Goal: Transaction & Acquisition: Purchase product/service

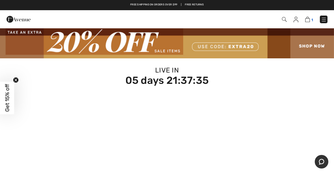
click at [308, 22] on img at bounding box center [307, 19] width 5 height 5
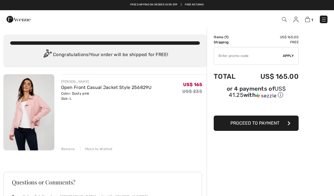
click at [272, 56] on input "TEXT" at bounding box center [248, 55] width 69 height 17
type input "EXTRA20"
click at [292, 62] on div "✔ Apply Remove" at bounding box center [255, 56] width 85 height 18
click at [291, 59] on div "✔ Apply Remove" at bounding box center [255, 56] width 85 height 18
click at [286, 57] on span "Apply" at bounding box center [287, 55] width 11 height 5
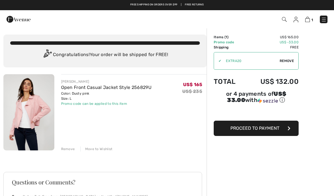
click at [284, 21] on img at bounding box center [284, 19] width 5 height 5
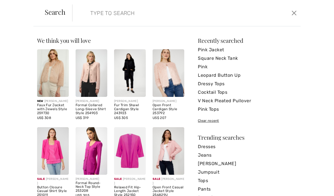
click at [159, 21] on input "search" at bounding box center [162, 13] width 153 height 17
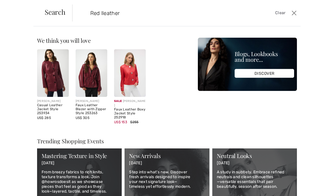
type input "Red lleather"
click at [130, 70] on img at bounding box center [130, 72] width 32 height 47
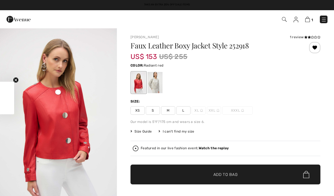
checkbox input "true"
click at [185, 112] on span "L" at bounding box center [183, 110] width 14 height 8
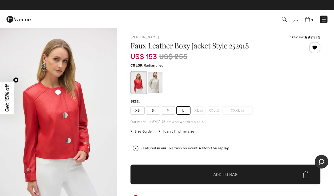
click at [226, 175] on span "Add to Bag" at bounding box center [225, 174] width 24 height 6
click at [308, 21] on img at bounding box center [306, 19] width 5 height 5
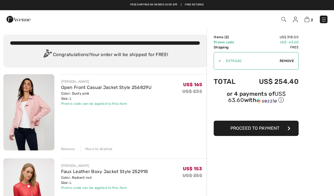
click at [288, 62] on span "Remove" at bounding box center [286, 60] width 14 height 5
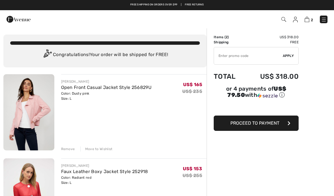
click at [258, 57] on input "TEXT" at bounding box center [248, 55] width 69 height 17
type input "EXTRA20"
click at [289, 59] on div "✔ Apply Remove" at bounding box center [255, 56] width 85 height 18
click at [288, 55] on span "Apply" at bounding box center [287, 55] width 11 height 5
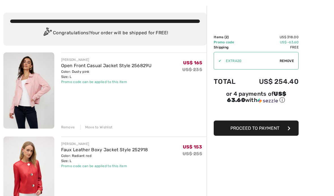
scroll to position [22, 0]
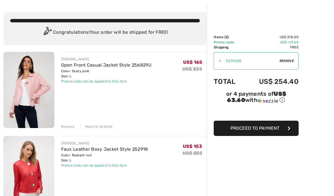
click at [39, 153] on img at bounding box center [28, 174] width 51 height 76
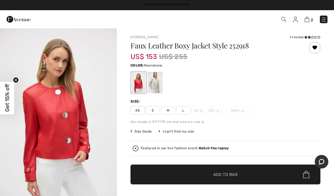
click at [155, 83] on div at bounding box center [155, 82] width 15 height 21
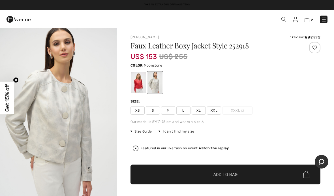
click at [157, 77] on div at bounding box center [155, 82] width 15 height 21
click at [139, 81] on div at bounding box center [138, 82] width 15 height 21
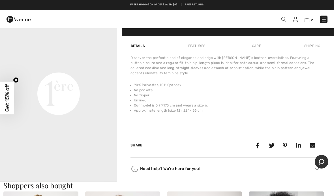
scroll to position [371, 0]
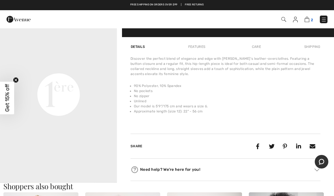
click at [308, 18] on img at bounding box center [306, 19] width 5 height 5
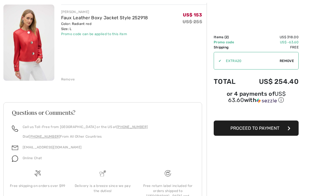
scroll to position [153, 0]
click at [68, 81] on div "Remove" at bounding box center [68, 79] width 14 height 5
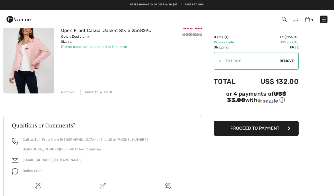
scroll to position [0, 0]
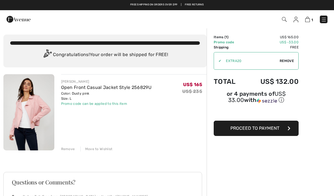
click at [293, 22] on img at bounding box center [295, 20] width 5 height 6
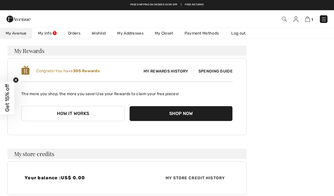
scroll to position [33, 0]
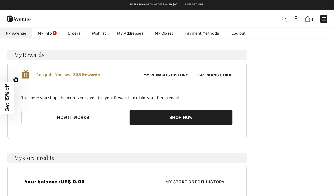
click at [101, 29] on link "Wishlist" at bounding box center [98, 33] width 25 height 10
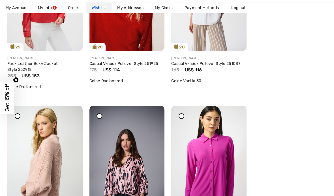
scroll to position [175, 0]
click at [57, 147] on img at bounding box center [44, 161] width 75 height 112
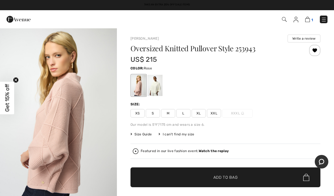
click at [308, 18] on img at bounding box center [307, 19] width 5 height 5
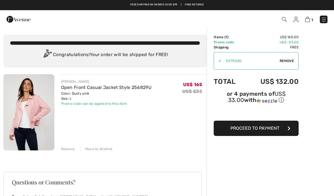
click at [14, 20] on img at bounding box center [19, 19] width 24 height 11
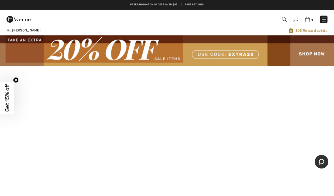
click at [319, 50] on img at bounding box center [167, 50] width 334 height 31
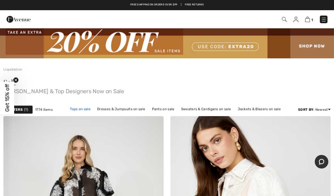
click at [83, 108] on link "Tops on sale" at bounding box center [80, 108] width 26 height 7
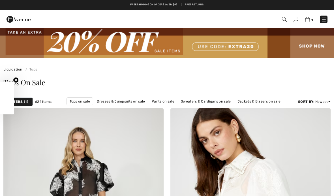
checkbox input "true"
click at [26, 99] on span "1" at bounding box center [26, 101] width 4 height 5
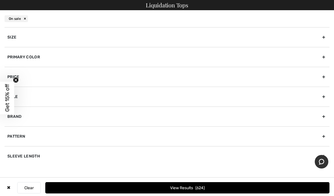
click at [319, 35] on div "Size" at bounding box center [167, 37] width 324 height 20
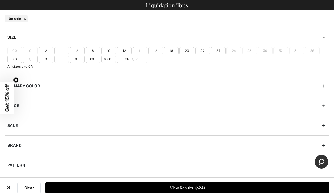
click at [109, 51] on label "10" at bounding box center [108, 50] width 15 height 7
click at [0, 0] on input"] "10" at bounding box center [0, 0] width 0 height 0
click at [46, 62] on label "M" at bounding box center [46, 58] width 15 height 7
click at [0, 0] on input"] "M" at bounding box center [0, 0] width 0 height 0
click at [61, 59] on label "L" at bounding box center [61, 58] width 15 height 7
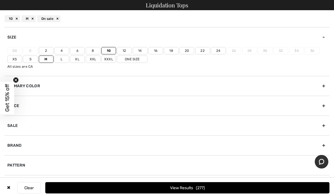
click at [0, 0] on input"] "L" at bounding box center [0, 0] width 0 height 0
click at [203, 190] on button "View Results 283" at bounding box center [187, 187] width 284 height 11
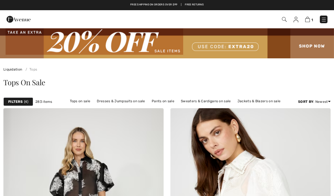
checkbox input "true"
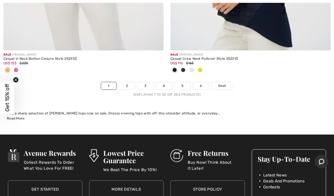
scroll to position [6967, 0]
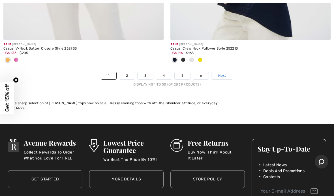
click at [224, 72] on link "Next" at bounding box center [221, 75] width 21 height 7
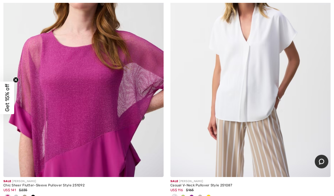
scroll to position [4033, 0]
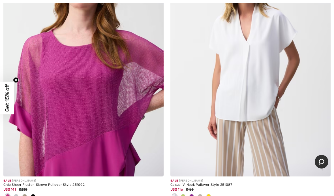
click at [253, 79] on img at bounding box center [250, 56] width 160 height 240
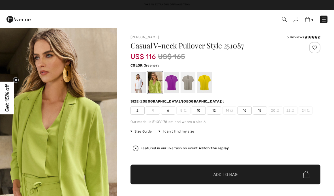
checkbox input "true"
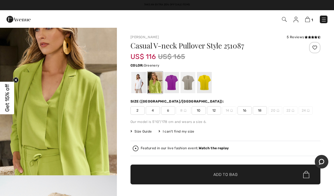
scroll to position [29, 0]
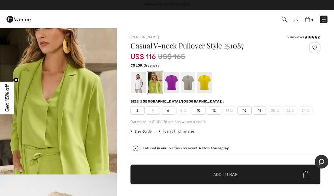
click at [299, 38] on div "5 Reviews" at bounding box center [303, 36] width 34 height 5
click at [300, 39] on div "5 Reviews" at bounding box center [303, 36] width 34 height 5
click at [315, 36] on span at bounding box center [312, 37] width 16 height 3
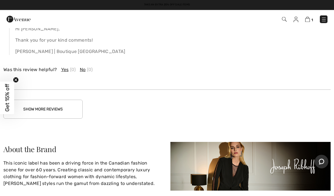
scroll to position [1185, 0]
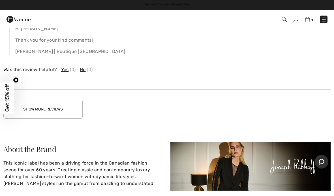
click at [44, 109] on button "Show More Reviews" at bounding box center [42, 108] width 79 height 19
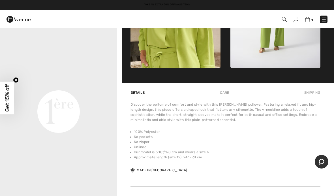
scroll to position [0, 0]
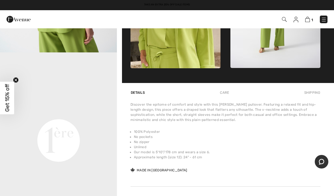
click at [20, 111] on video "Your browser does not support the video tag." at bounding box center [58, 82] width 117 height 59
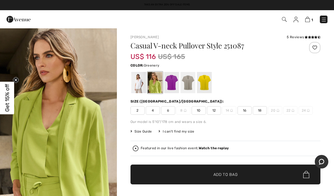
click at [288, 84] on div at bounding box center [225, 82] width 190 height 23
click at [141, 80] on div at bounding box center [138, 82] width 15 height 21
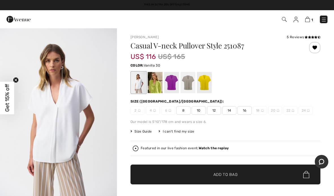
click at [190, 111] on span "8" at bounding box center [183, 110] width 14 height 8
click at [234, 172] on span "Add to Bag" at bounding box center [225, 174] width 24 height 6
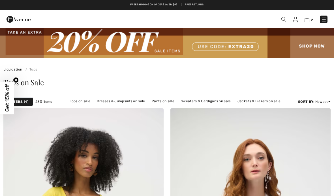
checkbox input "true"
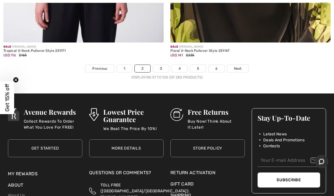
scroll to position [6974, 0]
click at [162, 65] on link "3" at bounding box center [161, 68] width 16 height 7
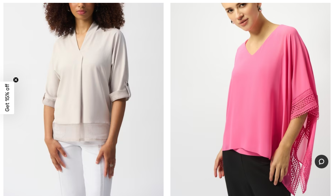
scroll to position [2362, 0]
click at [104, 72] on img at bounding box center [83, 81] width 160 height 240
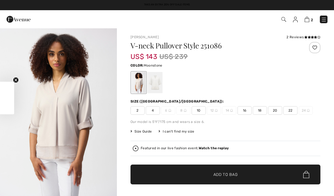
checkbox input "true"
click at [313, 37] on icon at bounding box center [314, 37] width 3 height 3
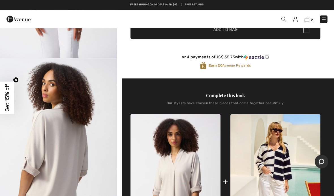
scroll to position [145, 0]
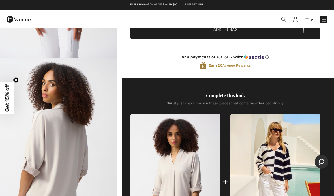
click at [84, 124] on img "2 / 5" at bounding box center [58, 145] width 117 height 175
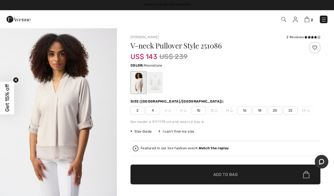
click at [84, 76] on img "1 / 5" at bounding box center [58, 115] width 117 height 175
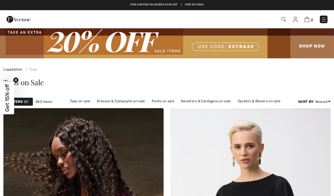
checkbox input "true"
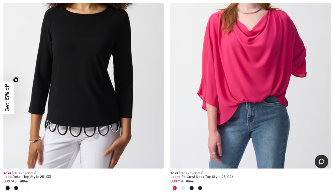
scroll to position [2667, 0]
click at [43, 131] on img at bounding box center [83, 48] width 160 height 240
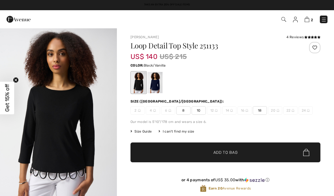
checkbox input "true"
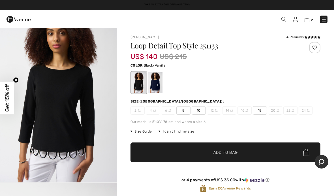
scroll to position [14, 0]
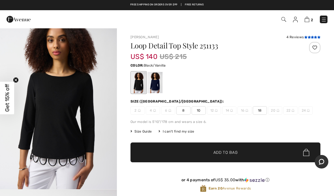
click at [315, 36] on icon at bounding box center [314, 37] width 3 height 3
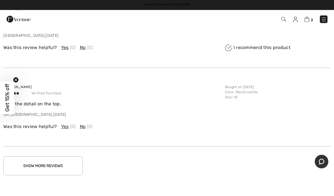
scroll to position [1098, 0]
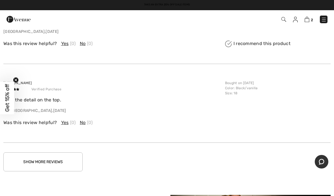
click at [43, 158] on button "Show More Reviews" at bounding box center [42, 161] width 79 height 19
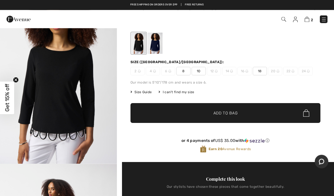
scroll to position [37, 0]
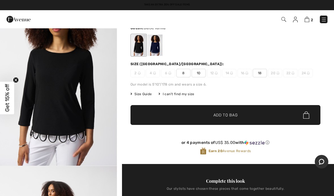
click at [83, 72] on img "1 / 7" at bounding box center [58, 77] width 117 height 175
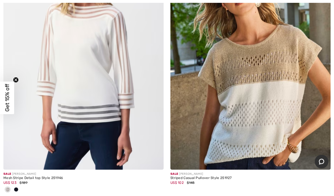
scroll to position [4620, 0]
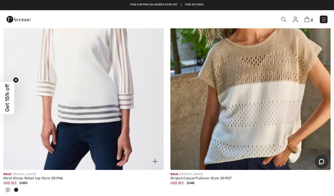
click at [59, 134] on img at bounding box center [83, 50] width 160 height 240
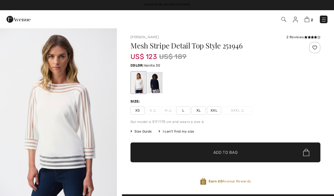
checkbox input "true"
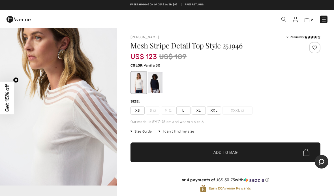
scroll to position [172, 0]
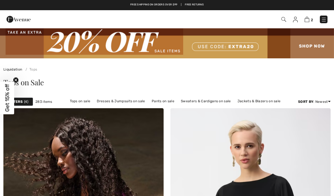
checkbox input "true"
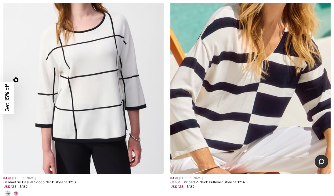
scroll to position [4888, 0]
click at [236, 79] on img at bounding box center [250, 54] width 160 height 240
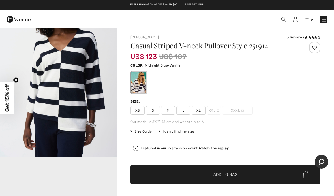
scroll to position [207, 0]
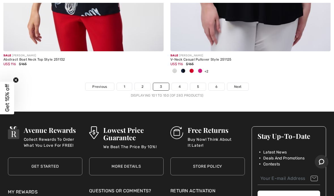
scroll to position [6997, 0]
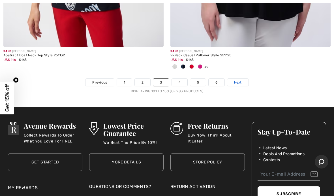
click at [242, 79] on link "Next" at bounding box center [237, 82] width 21 height 7
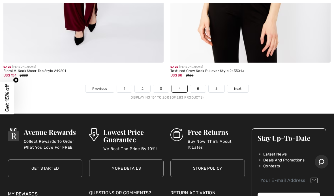
scroll to position [6894, 0]
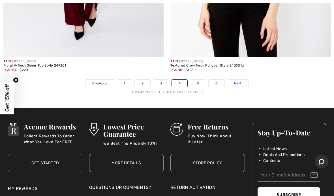
click at [236, 81] on span "Next" at bounding box center [238, 83] width 8 height 5
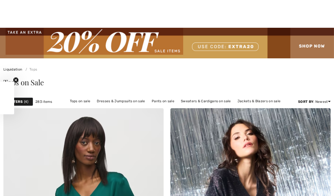
checkbox input "true"
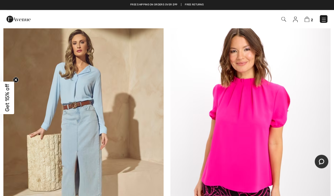
scroll to position [6202, 0]
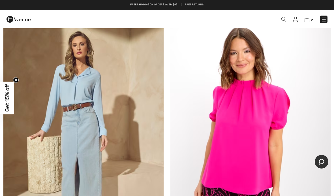
click at [46, 154] on img at bounding box center [83, 133] width 160 height 240
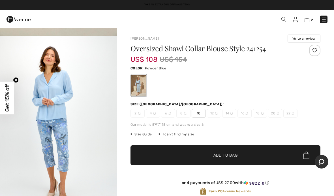
scroll to position [166, 0]
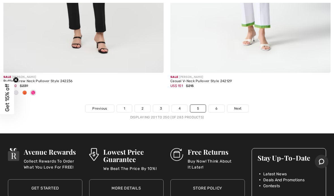
scroll to position [6971, 0]
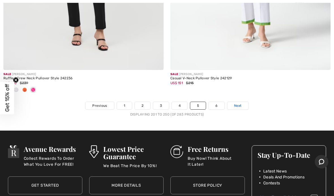
click at [240, 103] on span "Next" at bounding box center [238, 105] width 8 height 5
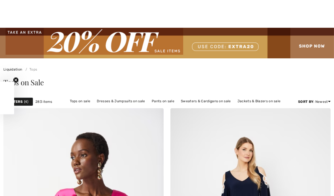
checkbox input "true"
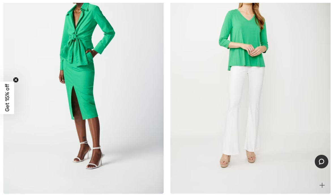
scroll to position [1836, 0]
click at [246, 26] on img at bounding box center [250, 73] width 160 height 240
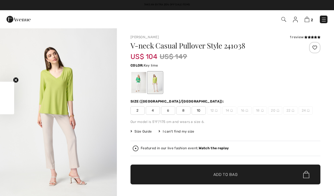
checkbox input "true"
click at [141, 75] on div at bounding box center [138, 82] width 15 height 21
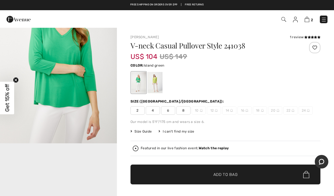
scroll to position [208, 0]
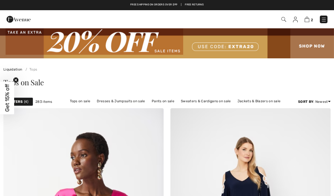
checkbox input "true"
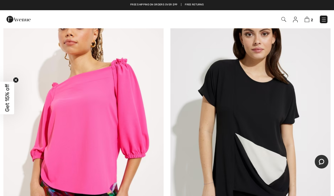
scroll to position [4305, 0]
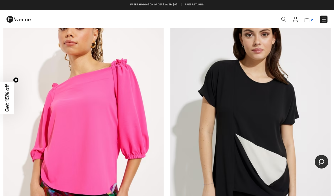
click at [311, 19] on span "2" at bounding box center [311, 20] width 2 height 4
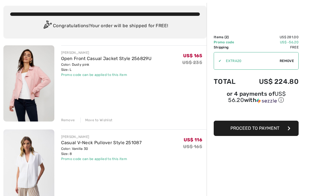
scroll to position [30, 0]
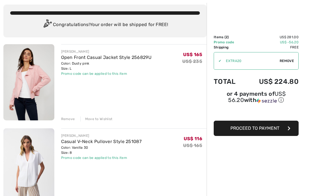
click at [25, 172] on img at bounding box center [28, 166] width 51 height 76
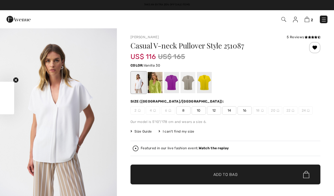
checkbox input "true"
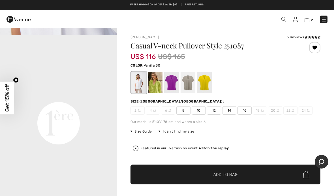
scroll to position [344, 0]
click at [144, 82] on div at bounding box center [138, 82] width 15 height 21
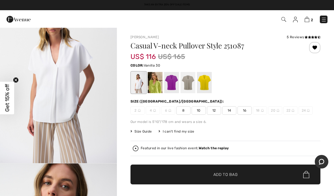
scroll to position [0, 0]
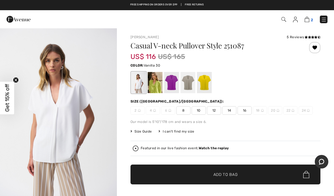
click at [308, 18] on img at bounding box center [306, 19] width 5 height 5
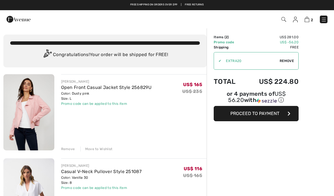
click at [36, 94] on img at bounding box center [28, 112] width 51 height 76
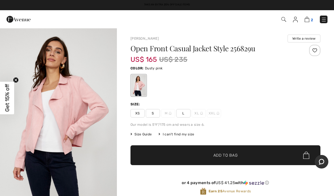
click at [308, 18] on img at bounding box center [306, 19] width 5 height 5
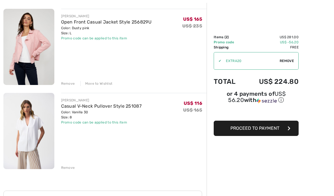
scroll to position [66, 0]
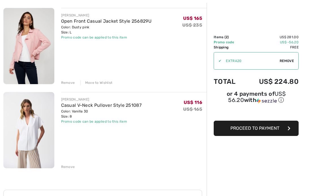
click at [26, 143] on img at bounding box center [28, 130] width 51 height 76
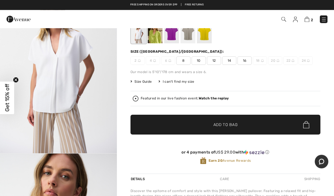
scroll to position [35, 0]
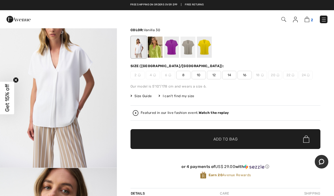
click at [309, 18] on img at bounding box center [306, 19] width 5 height 5
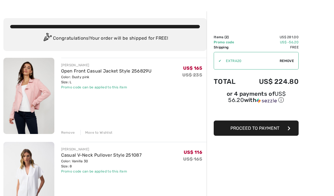
scroll to position [21, 0]
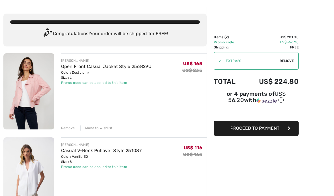
click at [266, 129] on span "Proceed to Payment" at bounding box center [254, 127] width 49 height 5
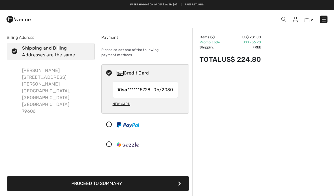
click at [65, 177] on button "Proceed to Summary" at bounding box center [98, 183] width 182 height 15
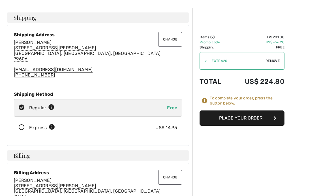
scroll to position [21, 0]
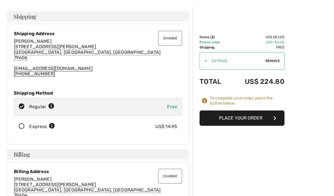
click at [248, 121] on button "Place Your Order" at bounding box center [241, 117] width 85 height 15
